Goal: Information Seeking & Learning: Find specific fact

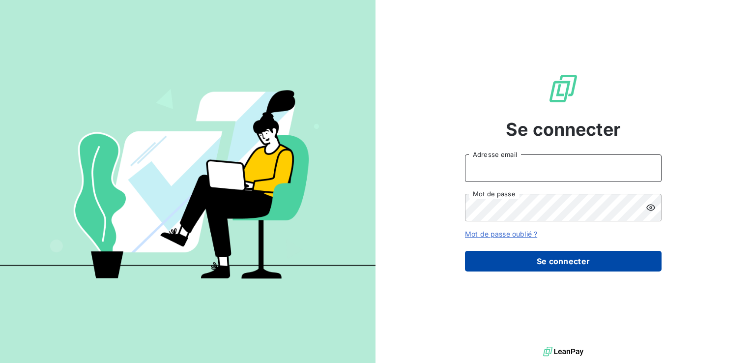
type input "[EMAIL_ADDRESS][DOMAIN_NAME]"
click at [553, 258] on button "Se connecter" at bounding box center [563, 261] width 197 height 21
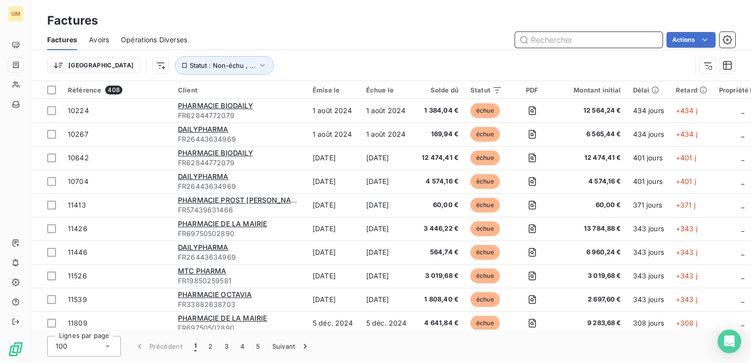
click at [557, 38] on input "text" at bounding box center [588, 40] width 147 height 16
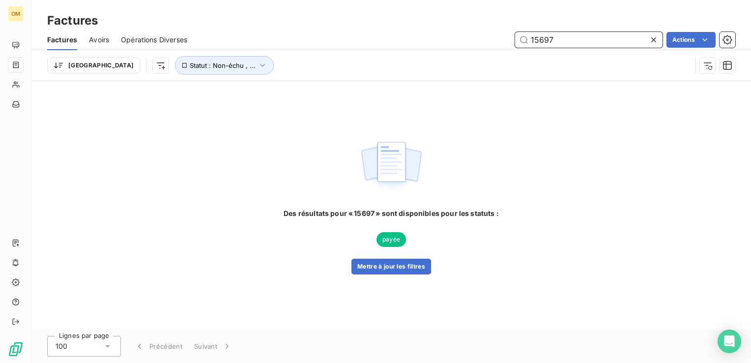
type input "15697"
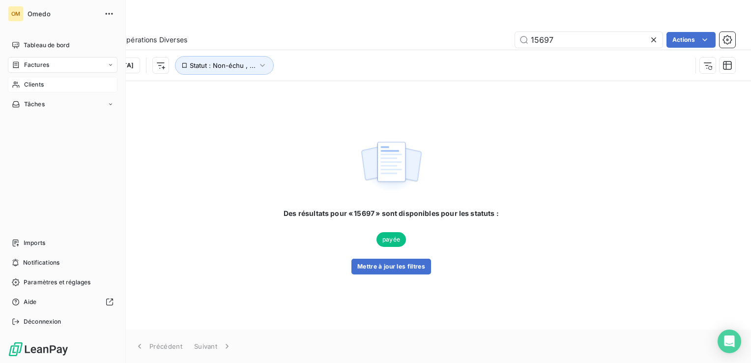
click at [24, 87] on span "Clients" at bounding box center [34, 84] width 20 height 9
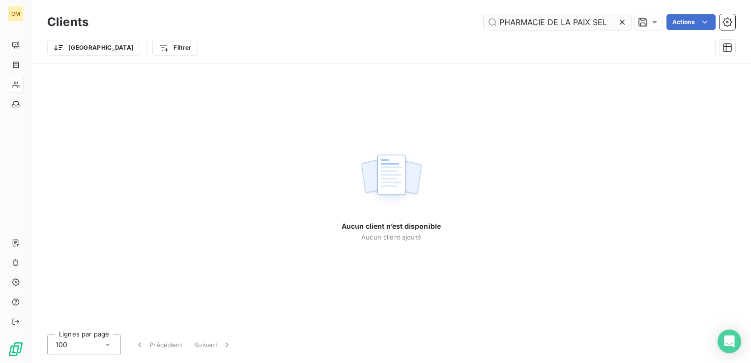
click at [499, 23] on input "PHARMACIE DE LA PAIX SEL" at bounding box center [557, 22] width 147 height 16
type input "PHARMACIE DE LA PAIX SEL"
click at [460, 76] on div "Aucun client n’est disponible Aucun client ajouté" at bounding box center [391, 194] width 720 height 263
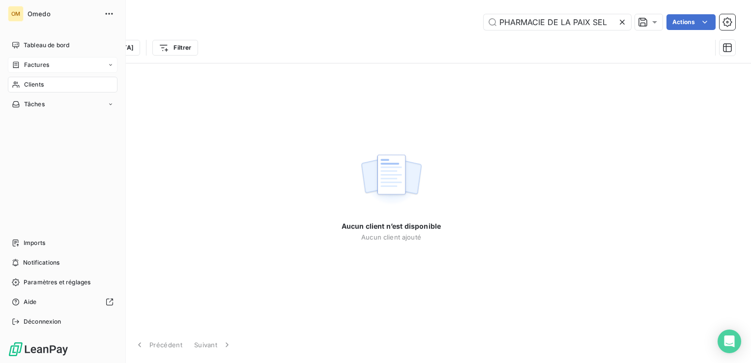
click at [28, 66] on span "Factures" at bounding box center [36, 64] width 25 height 9
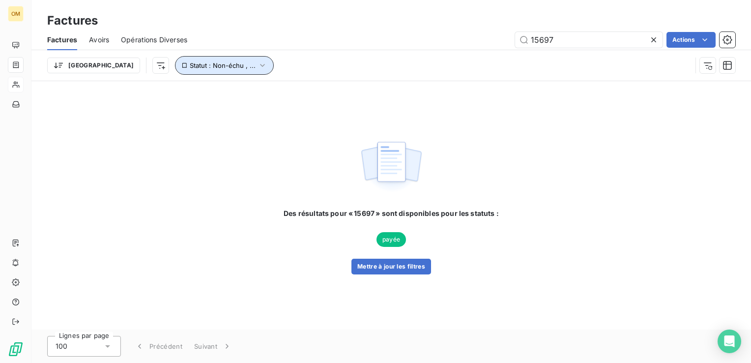
click at [190, 68] on span "Statut : Non-échu , ..." at bounding box center [223, 65] width 66 height 8
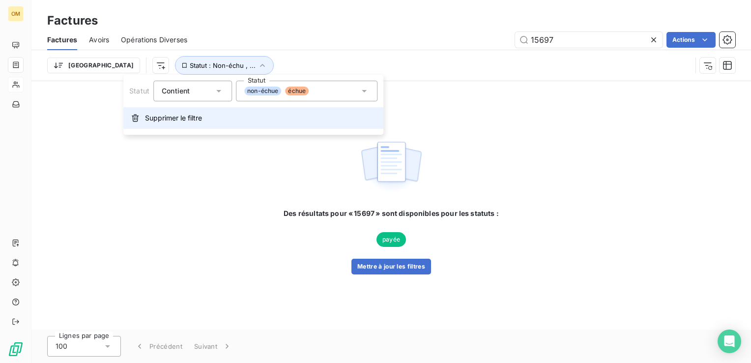
click at [187, 115] on span "Supprimer le filtre" at bounding box center [173, 118] width 57 height 10
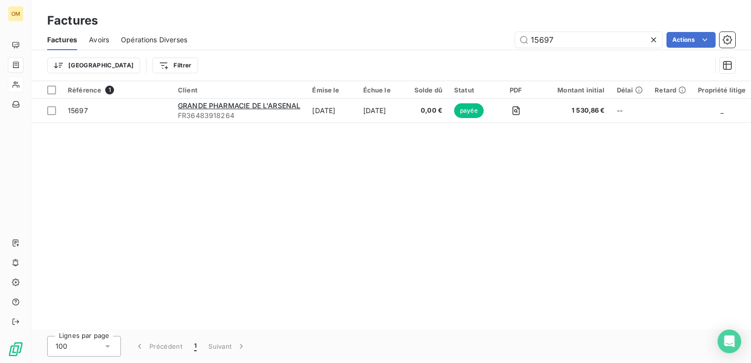
click at [184, 186] on div "Référence 1 Client Émise le Échue le Solde dû Statut PDF Montant initial Délai …" at bounding box center [391, 205] width 720 height 248
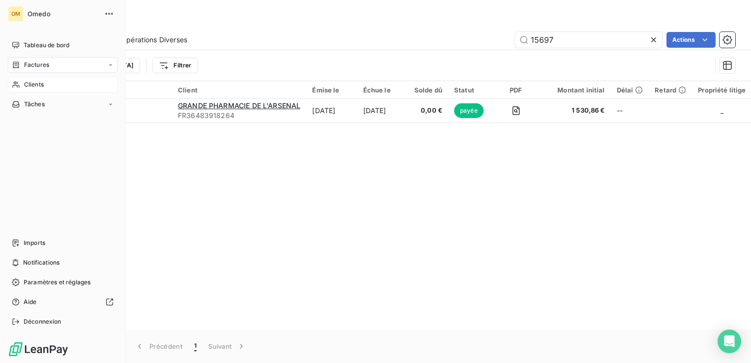
click at [29, 91] on div "Clients" at bounding box center [63, 85] width 110 height 16
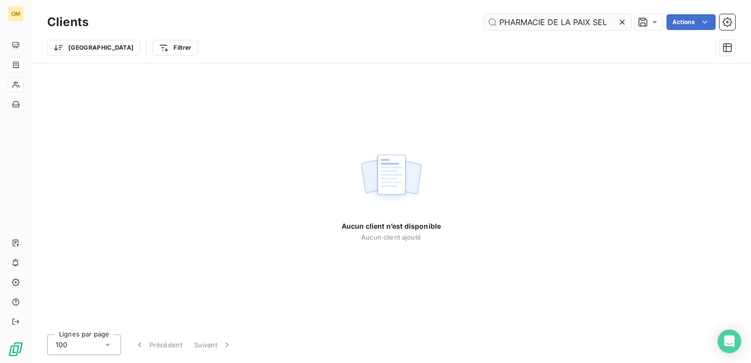
click at [602, 21] on input "PHARMACIE DE LA PAIX SEL" at bounding box center [557, 22] width 147 height 16
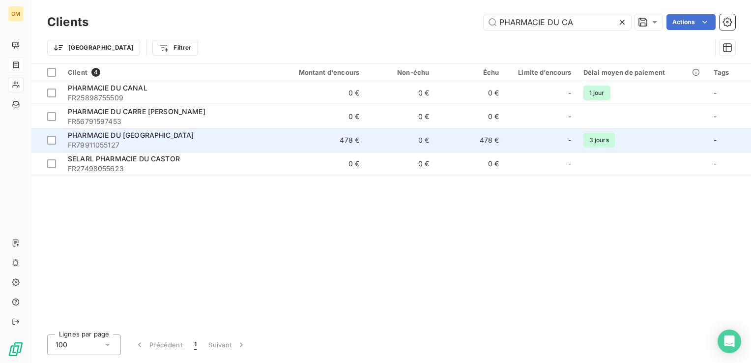
type input "PHARMACIE DU CA"
click at [248, 148] on span "FR79911055127" at bounding box center [167, 145] width 198 height 10
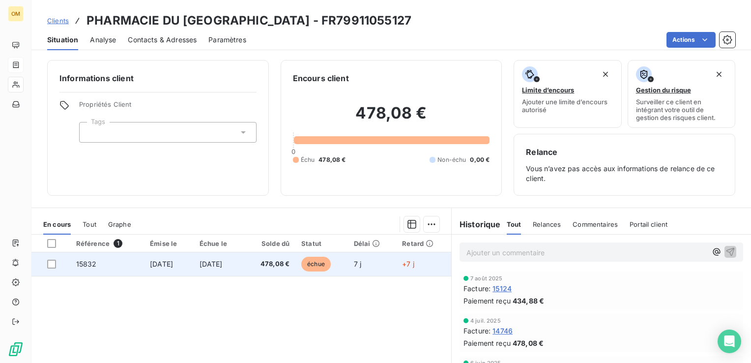
click at [272, 264] on span "478,08 €" at bounding box center [270, 264] width 40 height 10
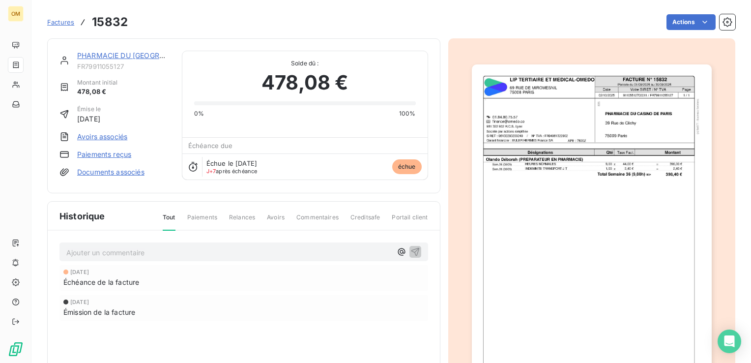
click at [524, 257] on img "button" at bounding box center [592, 233] width 240 height 339
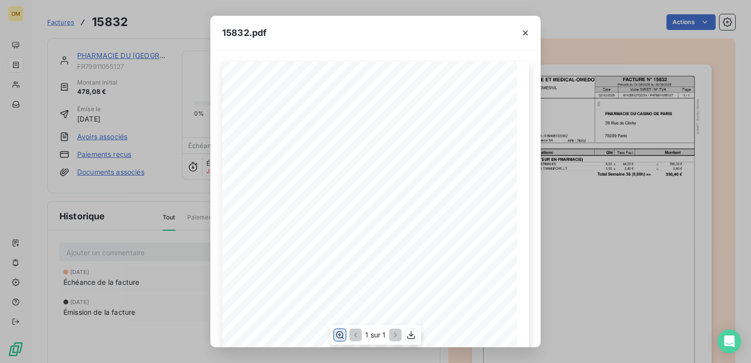
click at [340, 337] on icon "button" at bounding box center [340, 335] width 10 height 10
click at [525, 36] on icon "button" at bounding box center [526, 33] width 10 height 10
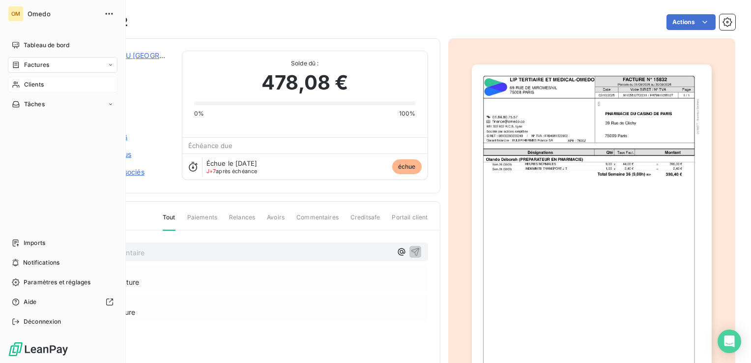
click at [29, 90] on div "Clients" at bounding box center [63, 85] width 110 height 16
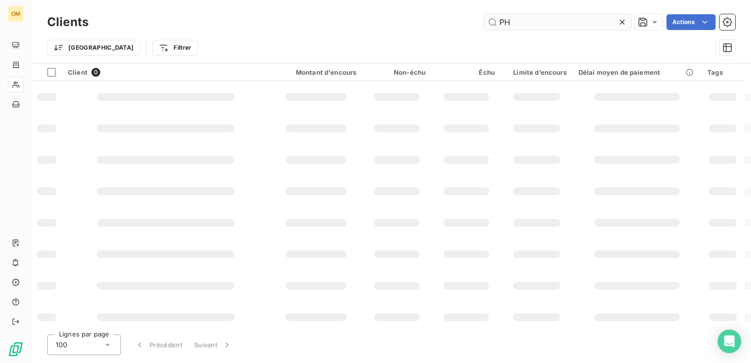
type input "P"
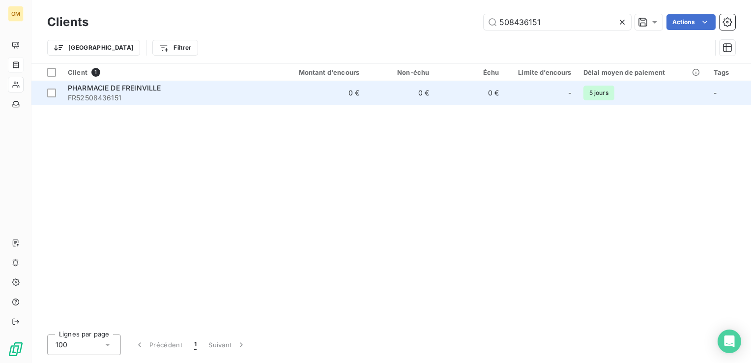
type input "508436151"
click at [121, 86] on span "PHARMACIE DE FREINVILLE" at bounding box center [114, 88] width 93 height 8
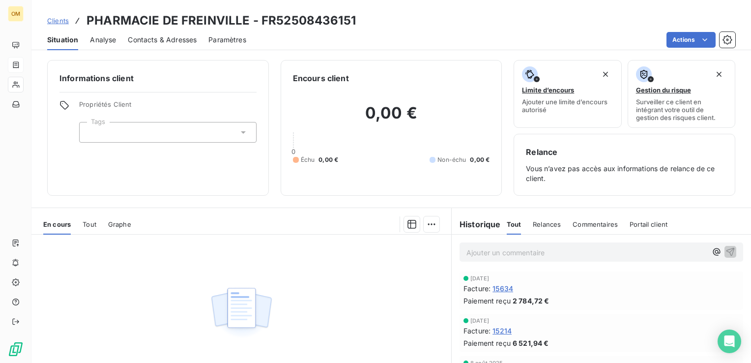
click at [503, 289] on span "15634" at bounding box center [503, 288] width 21 height 10
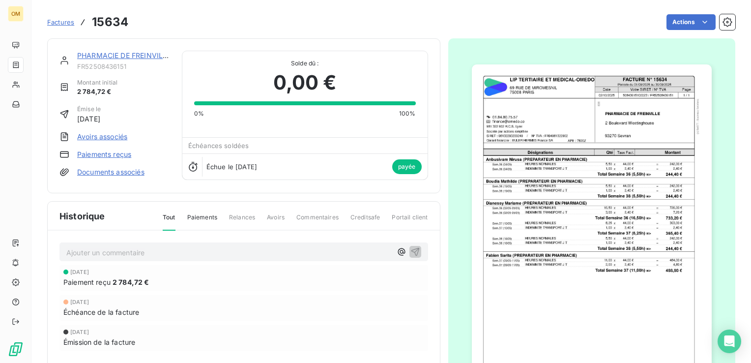
click at [619, 119] on img "button" at bounding box center [592, 233] width 240 height 339
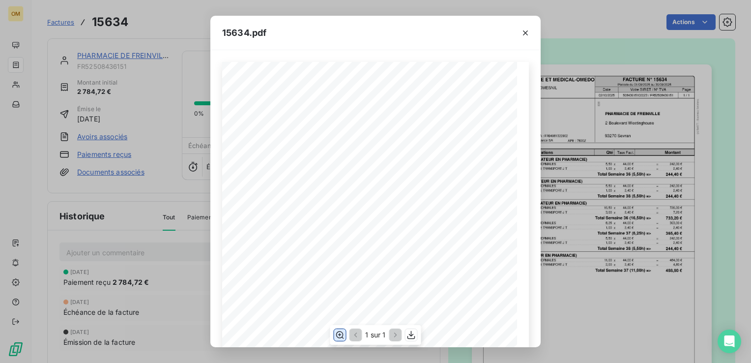
click at [336, 333] on icon "button" at bounding box center [340, 334] width 8 height 7
click at [527, 31] on icon "button" at bounding box center [526, 33] width 10 height 10
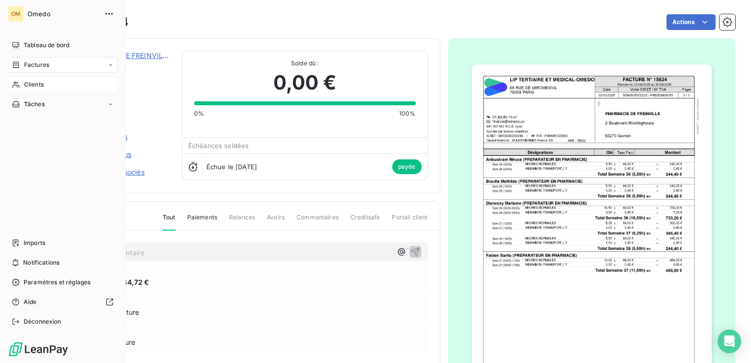
drag, startPoint x: 24, startPoint y: 83, endPoint x: 36, endPoint y: 93, distance: 16.4
click at [24, 84] on span "Clients" at bounding box center [34, 84] width 20 height 9
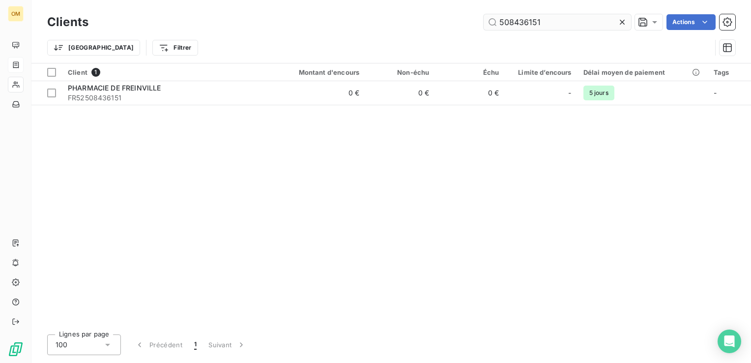
drag, startPoint x: 555, startPoint y: 19, endPoint x: 494, endPoint y: 29, distance: 61.9
click at [494, 29] on input "508436151" at bounding box center [557, 22] width 147 height 16
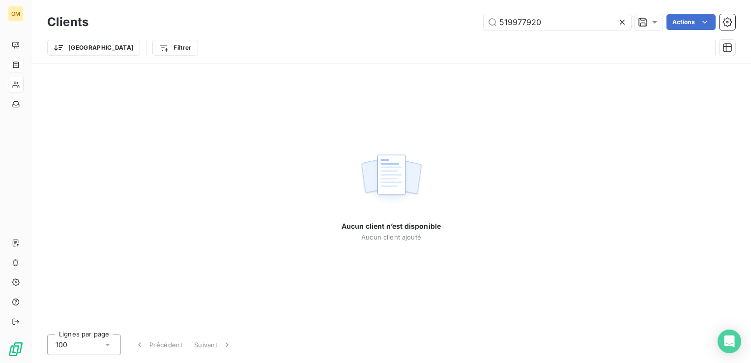
type input "519977920"
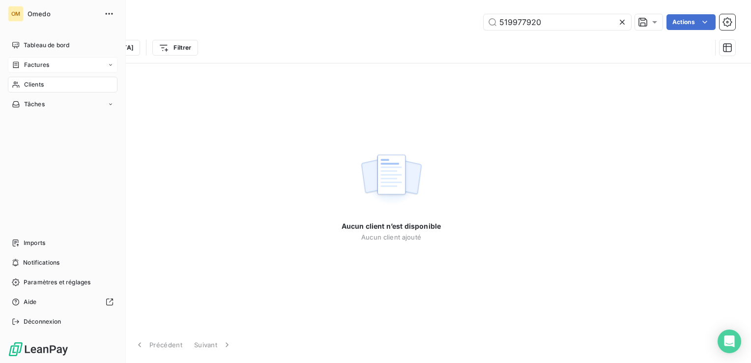
click at [28, 66] on span "Factures" at bounding box center [36, 64] width 25 height 9
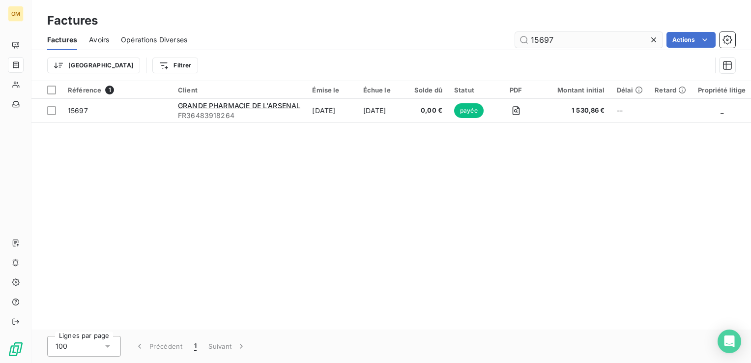
drag, startPoint x: 571, startPoint y: 40, endPoint x: 526, endPoint y: 44, distance: 45.9
click at [526, 44] on input "15697" at bounding box center [588, 40] width 147 height 16
type input "4"
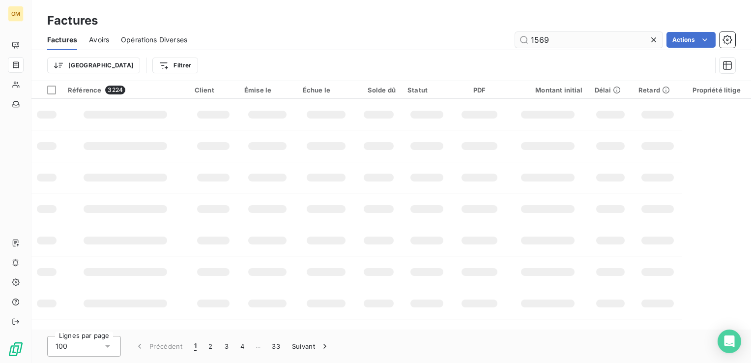
type input "15697"
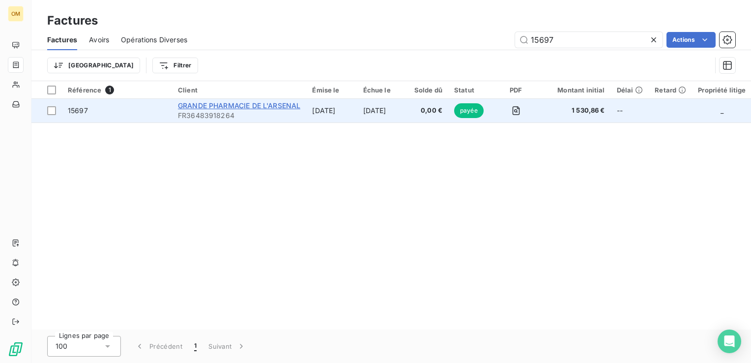
click at [275, 107] on span "GRANDE PHARMACIE DE L'ARSENAL" at bounding box center [239, 105] width 122 height 8
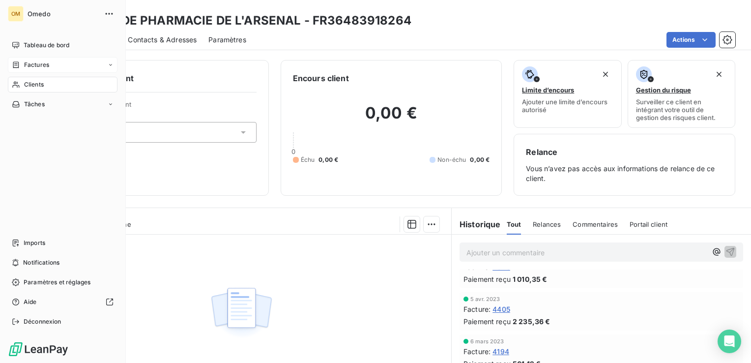
click at [38, 64] on span "Factures" at bounding box center [36, 64] width 25 height 9
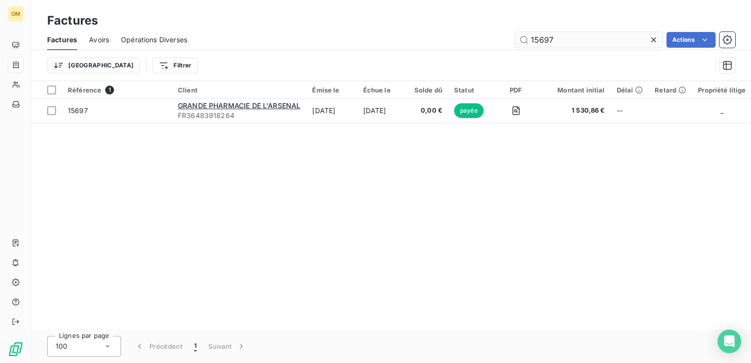
drag, startPoint x: 573, startPoint y: 37, endPoint x: 533, endPoint y: 43, distance: 40.2
click at [533, 43] on input "15697" at bounding box center [588, 40] width 147 height 16
click at [594, 45] on input "15697" at bounding box center [588, 40] width 147 height 16
click at [657, 40] on icon at bounding box center [654, 40] width 10 height 10
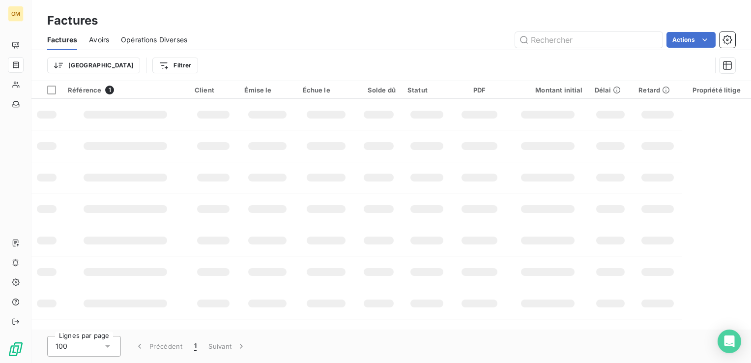
click at [614, 48] on div "Factures Avoirs Opérations Diverses Actions" at bounding box center [391, 39] width 720 height 21
click at [610, 42] on input "text" at bounding box center [588, 40] width 147 height 16
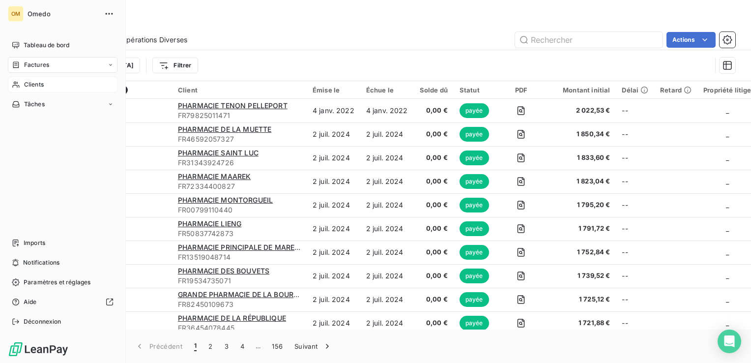
click at [12, 83] on icon at bounding box center [16, 85] width 8 height 8
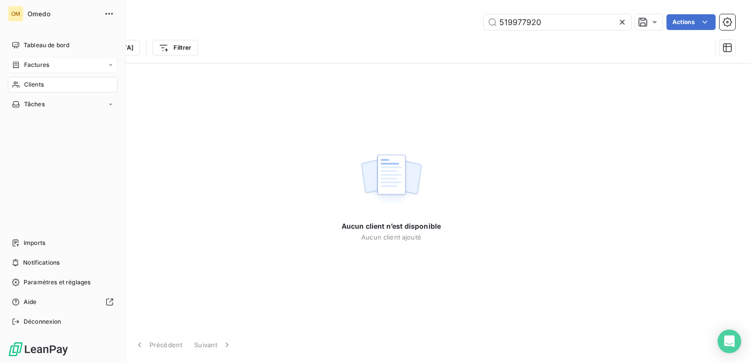
click at [24, 77] on div "Clients" at bounding box center [63, 85] width 110 height 16
click at [29, 63] on span "Factures" at bounding box center [36, 64] width 25 height 9
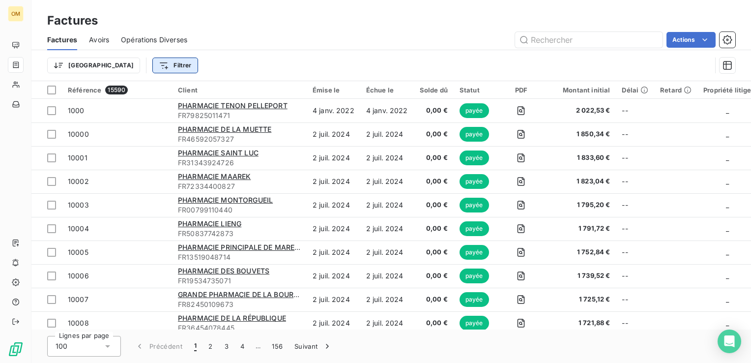
click at [127, 66] on html "OM Factures Factures Avoirs Opérations Diverses Actions Trier Filtrer Référence…" at bounding box center [375, 181] width 751 height 363
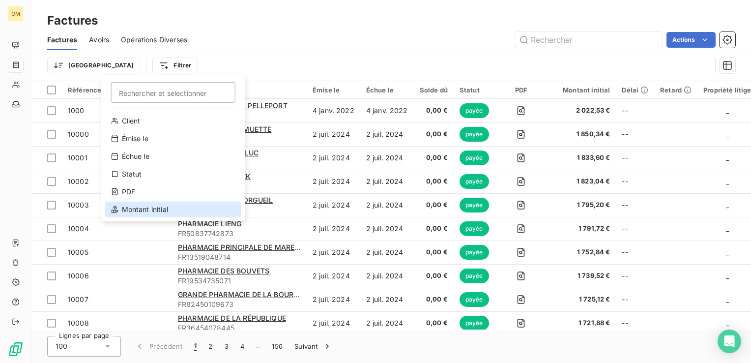
click at [133, 213] on div "Montant initial" at bounding box center [173, 210] width 136 height 16
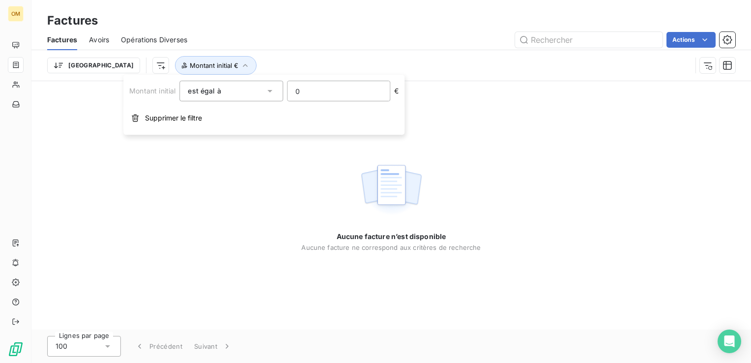
click at [305, 88] on input "0" at bounding box center [339, 91] width 102 height 20
type input "6857.51"
click at [420, 107] on div "Aucune facture n’est disponible Aucune facture ne correspond aux critères de re…" at bounding box center [391, 205] width 720 height 248
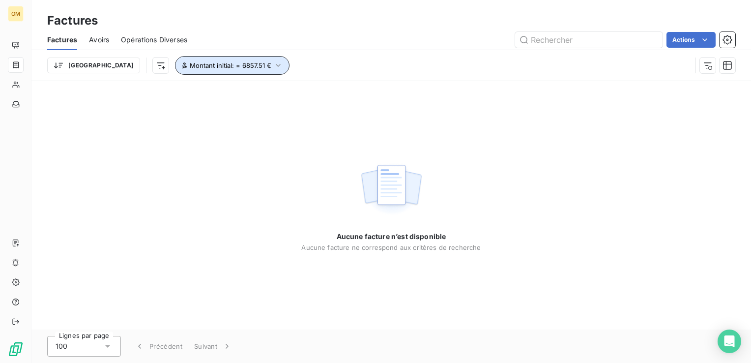
click at [175, 73] on button "Montant initial : = 6857.51 €" at bounding box center [232, 65] width 115 height 19
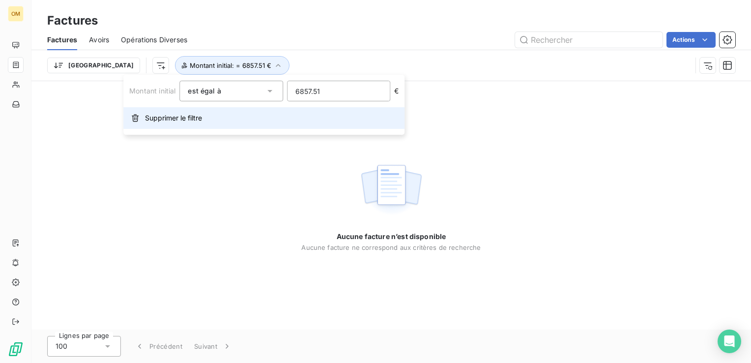
click at [157, 125] on button "Supprimer le filtre" at bounding box center [263, 118] width 281 height 22
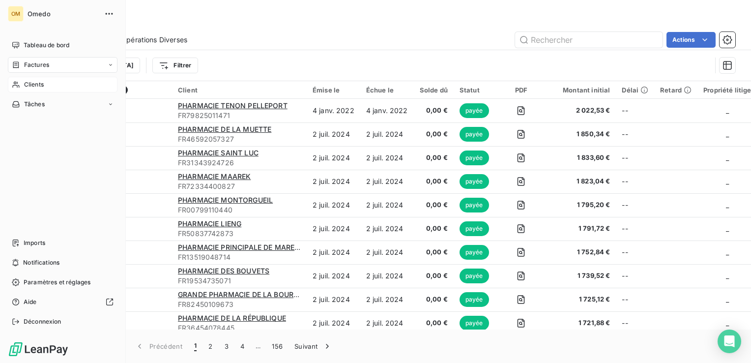
click at [20, 82] on div "Clients" at bounding box center [63, 85] width 110 height 16
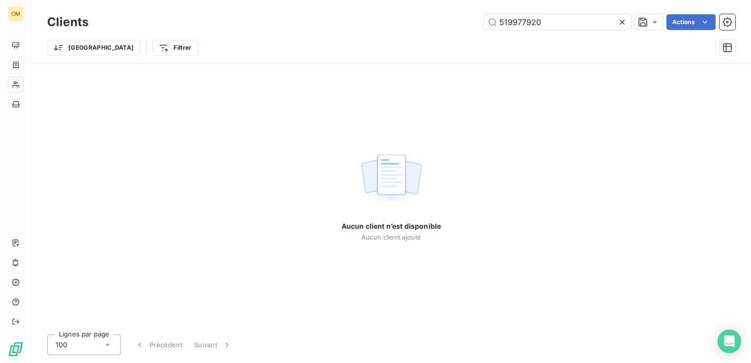
click at [621, 22] on icon at bounding box center [622, 22] width 5 height 5
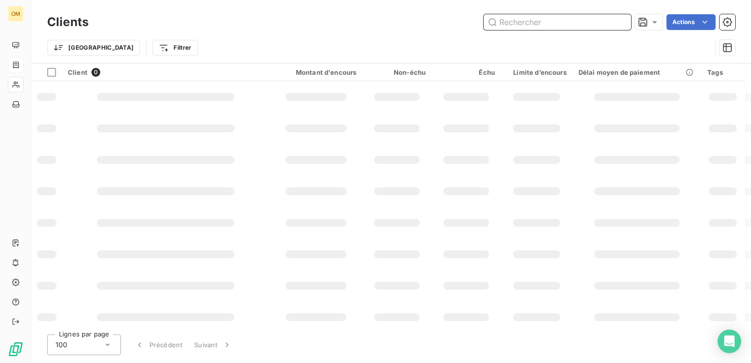
click at [595, 21] on input "text" at bounding box center [557, 22] width 147 height 16
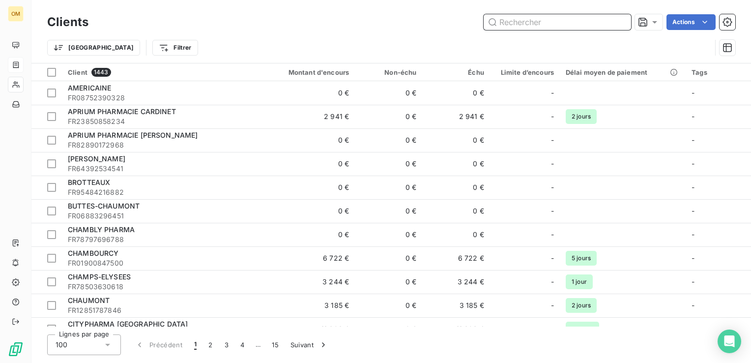
paste input "PHARMACIE DE LA PAIX SEL"
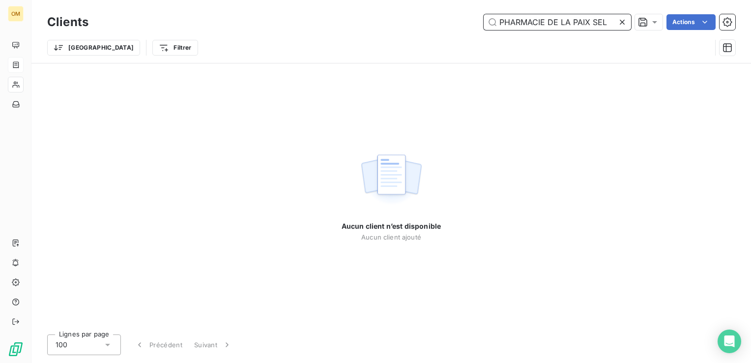
type input "PHARMACIE DE LA PAIX SEL"
click at [620, 26] on icon at bounding box center [622, 22] width 10 height 10
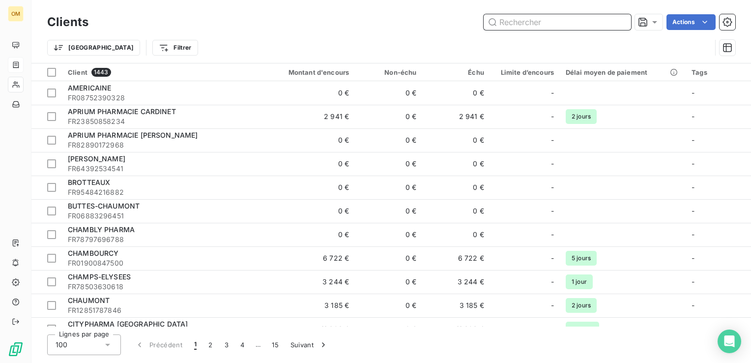
click at [594, 22] on input "text" at bounding box center [557, 22] width 147 height 16
paste input "989582861"
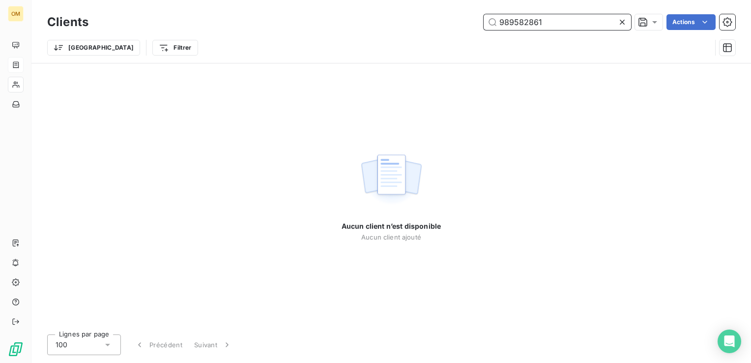
type input "989582861"
click at [625, 23] on icon at bounding box center [622, 22] width 10 height 10
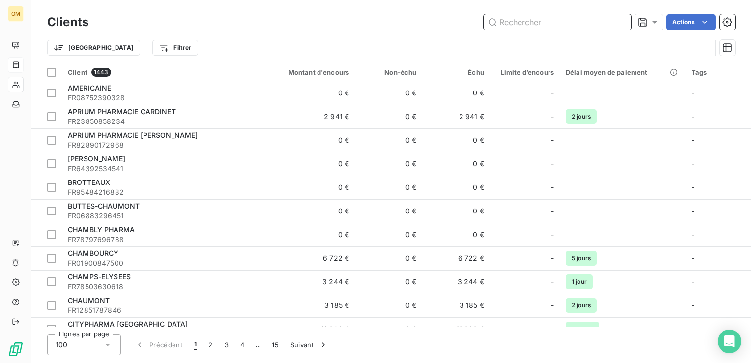
drag, startPoint x: 523, startPoint y: 21, endPoint x: 521, endPoint y: 27, distance: 6.2
click at [521, 27] on input "text" at bounding box center [557, 22] width 147 height 16
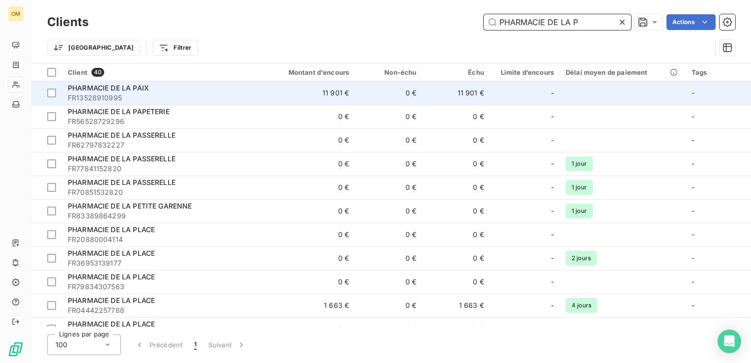
type input "PHARMACIE DE LA P"
click at [142, 89] on span "PHARMACIE DE LA PAIX" at bounding box center [108, 88] width 81 height 8
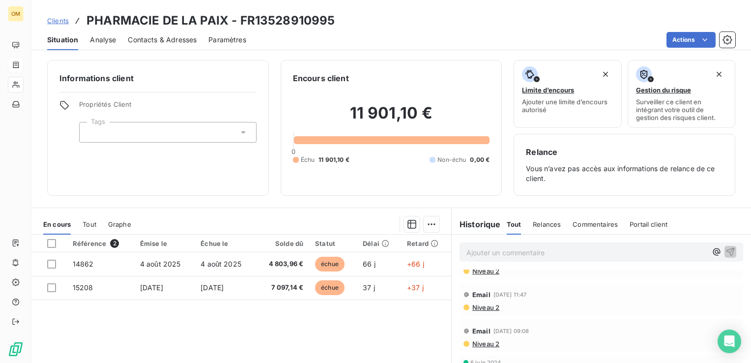
scroll to position [197, 0]
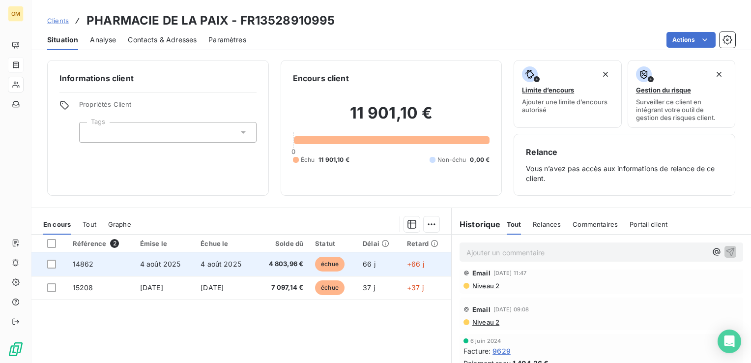
click at [275, 267] on span "4 803,96 €" at bounding box center [283, 264] width 42 height 10
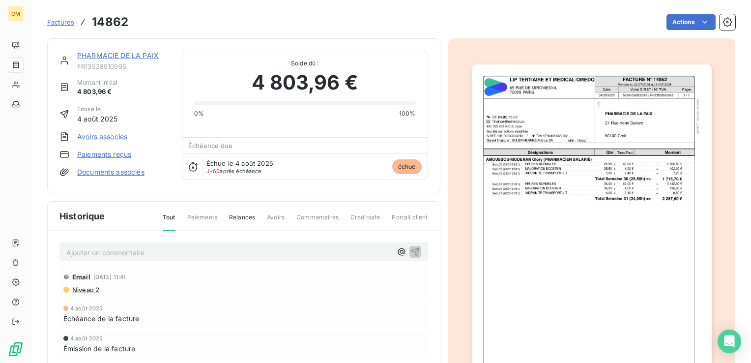
click at [529, 184] on img "button" at bounding box center [592, 233] width 240 height 339
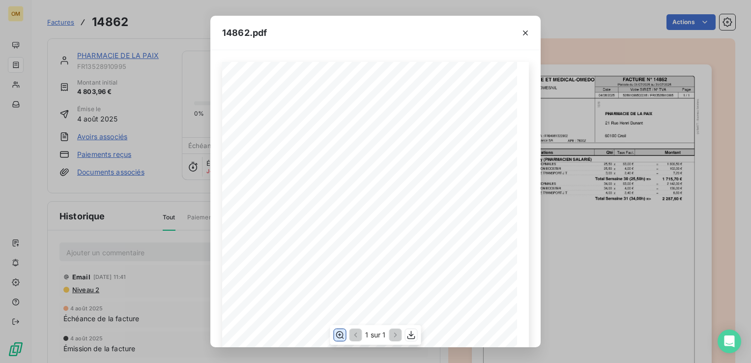
click at [339, 330] on icon "button" at bounding box center [340, 335] width 10 height 10
click at [526, 38] on button "button" at bounding box center [526, 33] width 16 height 16
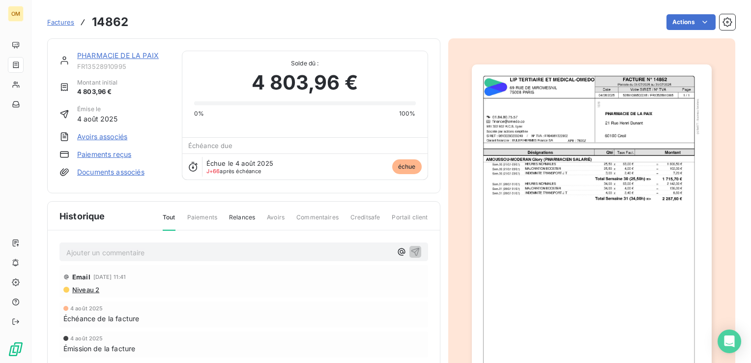
click at [124, 55] on link "PHARMACIE DE LA PAIX" at bounding box center [118, 55] width 82 height 8
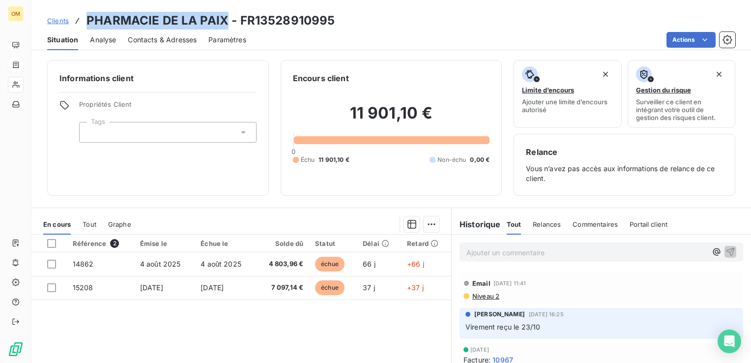
drag, startPoint x: 86, startPoint y: 19, endPoint x: 224, endPoint y: 21, distance: 138.2
click at [224, 21] on h3 "PHARMACIE DE LA PAIX - FR13528910995" at bounding box center [211, 21] width 248 height 18
copy h3 "PHARMACIE DE LA PAIX"
click at [159, 38] on span "Contacts & Adresses" at bounding box center [162, 40] width 69 height 10
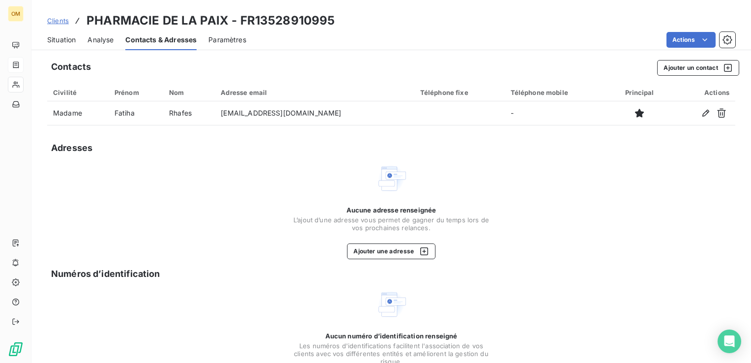
click at [285, 156] on div "Contacts Ajouter un contact Civilité Prénom Nom Adresse email Téléphone fixe Té…" at bounding box center [391, 231] width 720 height 354
drag, startPoint x: 88, startPoint y: 22, endPoint x: 223, endPoint y: 28, distance: 135.8
click at [223, 28] on h3 "PHARMACIE DE LA PAIX - FR13528910995" at bounding box center [211, 21] width 248 height 18
copy h3 "PHARMACIE DE LA PAIX"
click at [292, 72] on div "Contacts Ajouter un contact" at bounding box center [395, 68] width 688 height 16
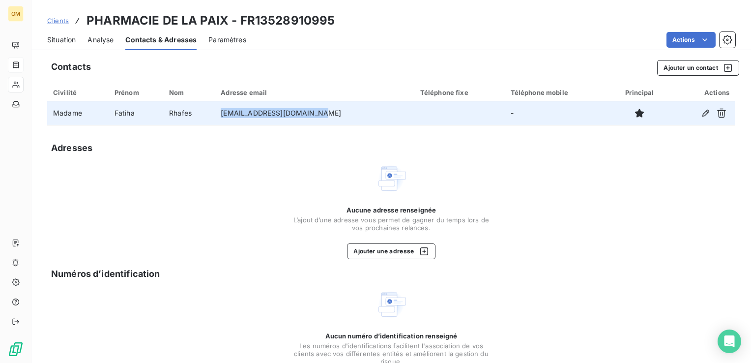
drag, startPoint x: 324, startPoint y: 115, endPoint x: 233, endPoint y: 119, distance: 91.5
click at [233, 119] on td "[EMAIL_ADDRESS][DOMAIN_NAME]" at bounding box center [314, 113] width 199 height 24
copy td "[EMAIL_ADDRESS][DOMAIN_NAME]"
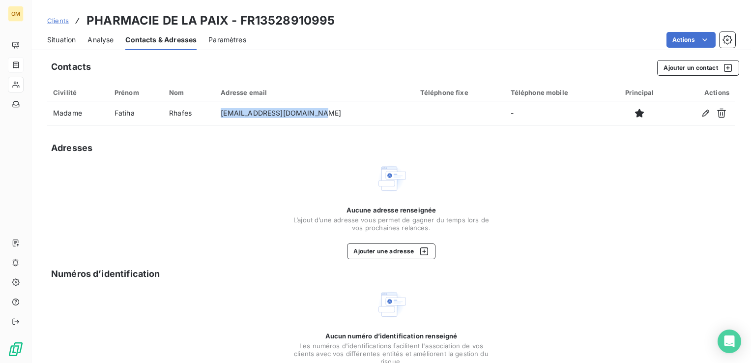
click at [98, 44] on span "Analyse" at bounding box center [101, 40] width 26 height 10
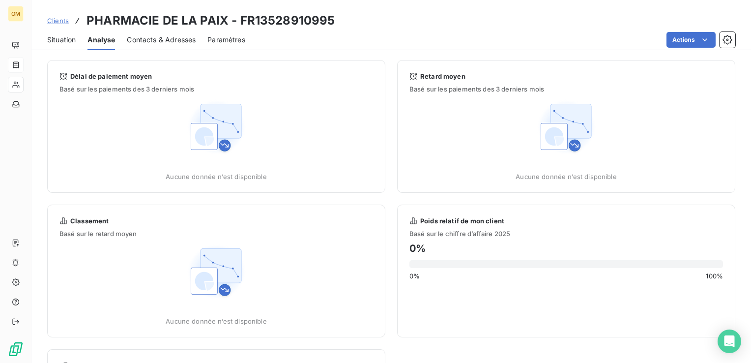
click at [57, 40] on span "Situation" at bounding box center [61, 40] width 29 height 10
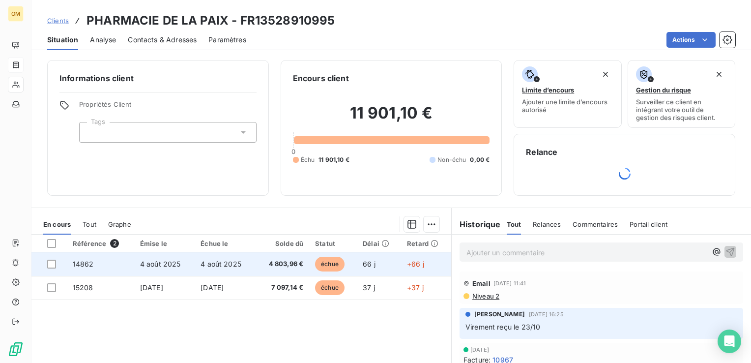
click at [231, 271] on td "4 août 2025" at bounding box center [225, 264] width 60 height 24
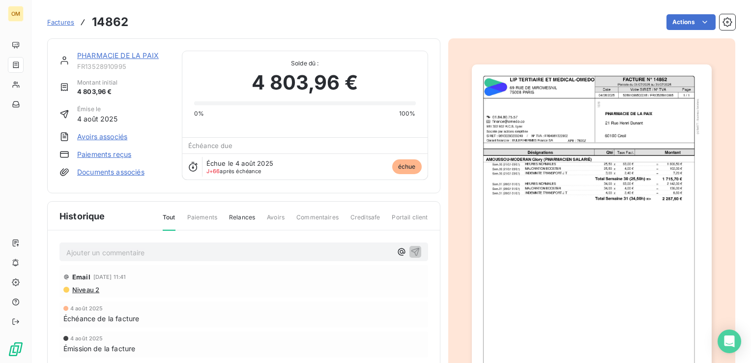
click at [525, 117] on img "button" at bounding box center [592, 233] width 240 height 339
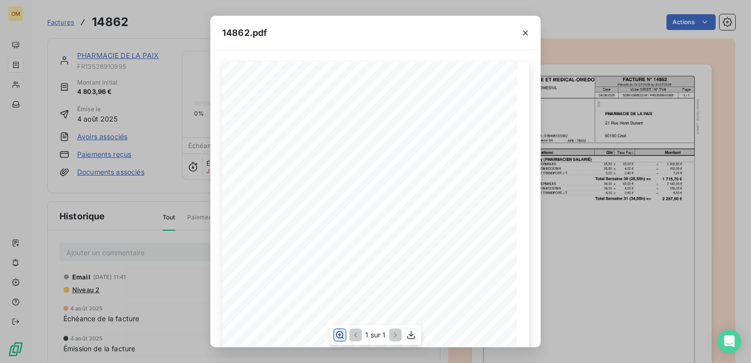
click at [343, 334] on icon "button" at bounding box center [340, 335] width 10 height 10
click at [575, 63] on div "14862.pdf FACTURE N° 14862 [STREET_ADDRESS][GEOGRAPHIC_DATA] ET MEDICAL-OMEDO D…" at bounding box center [375, 181] width 751 height 363
